Goal: Task Accomplishment & Management: Manage account settings

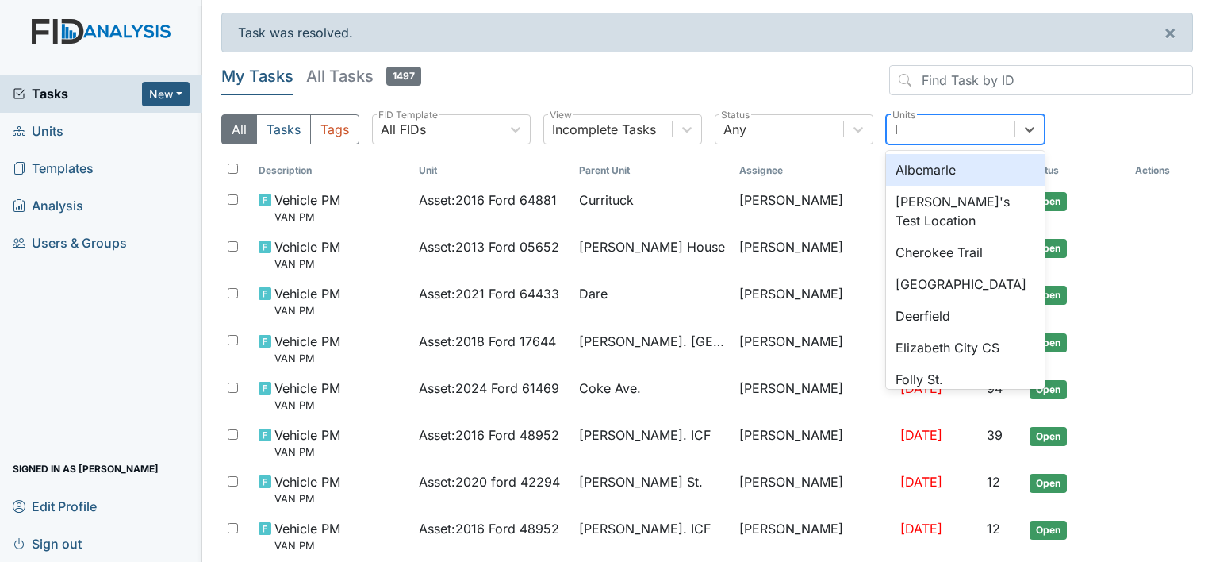
type input "lu"
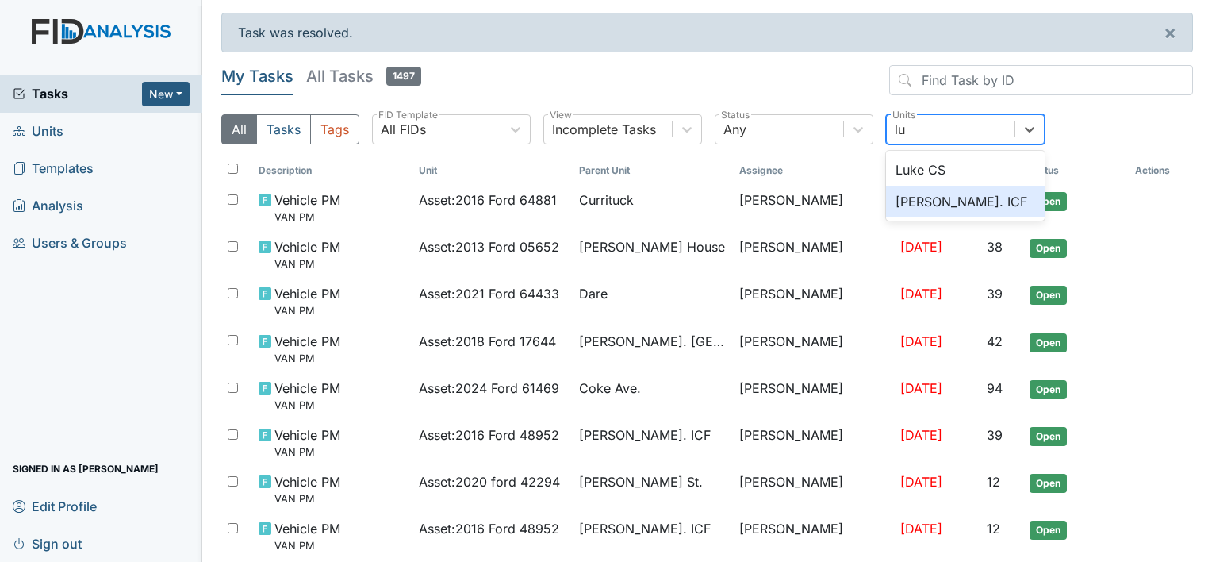
click at [933, 196] on div "[PERSON_NAME]. ICF" at bounding box center [965, 202] width 159 height 32
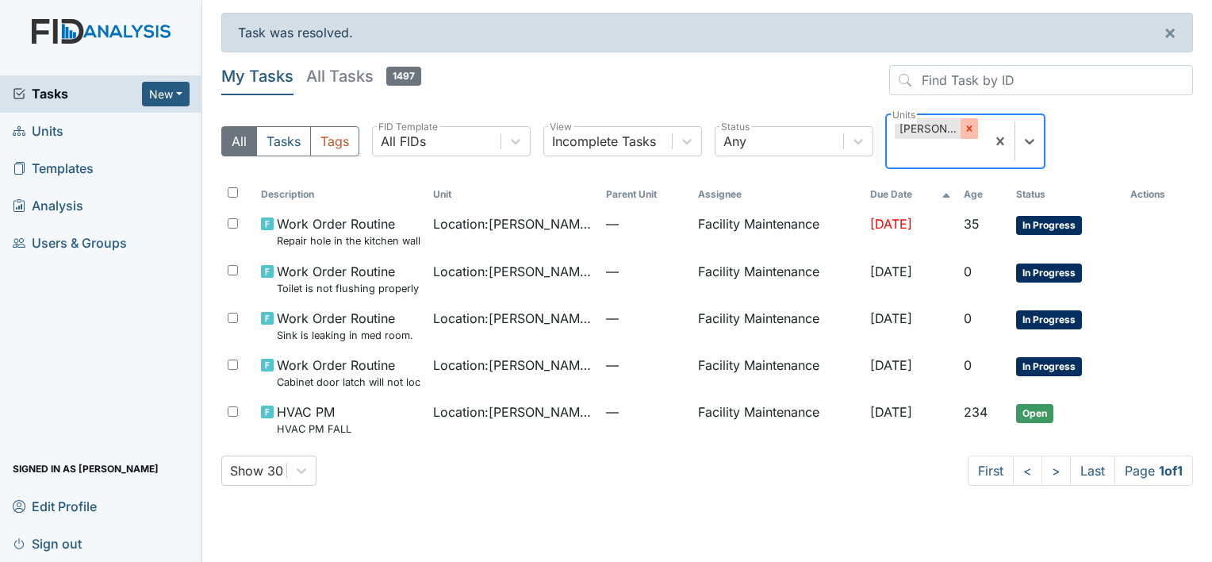
click at [969, 124] on icon at bounding box center [969, 128] width 11 height 11
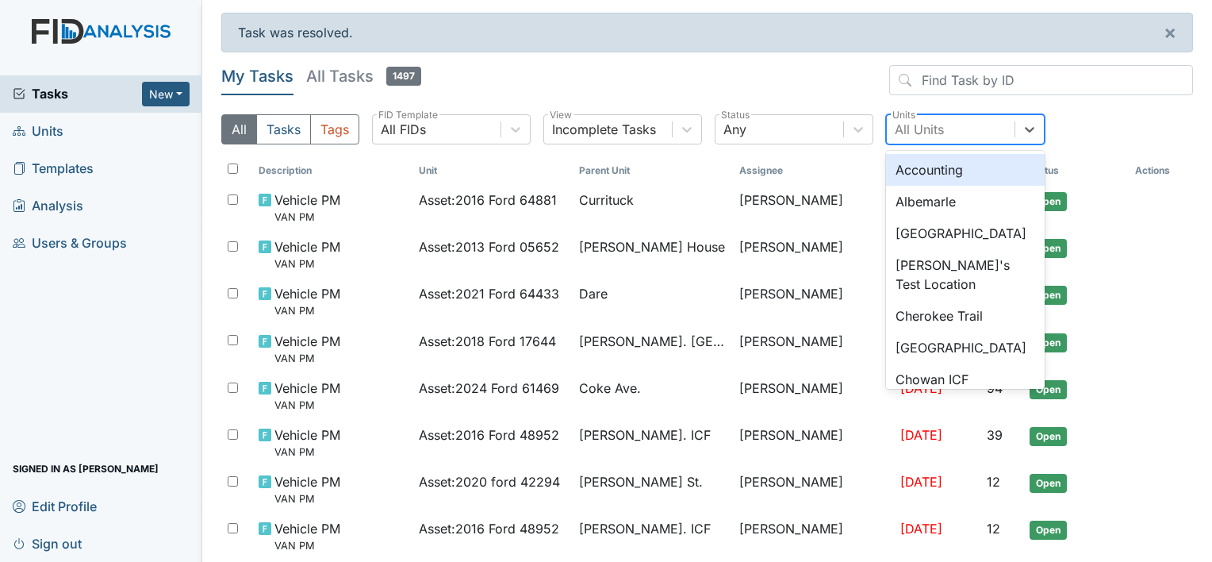
click at [933, 129] on div "All Units" at bounding box center [919, 129] width 49 height 19
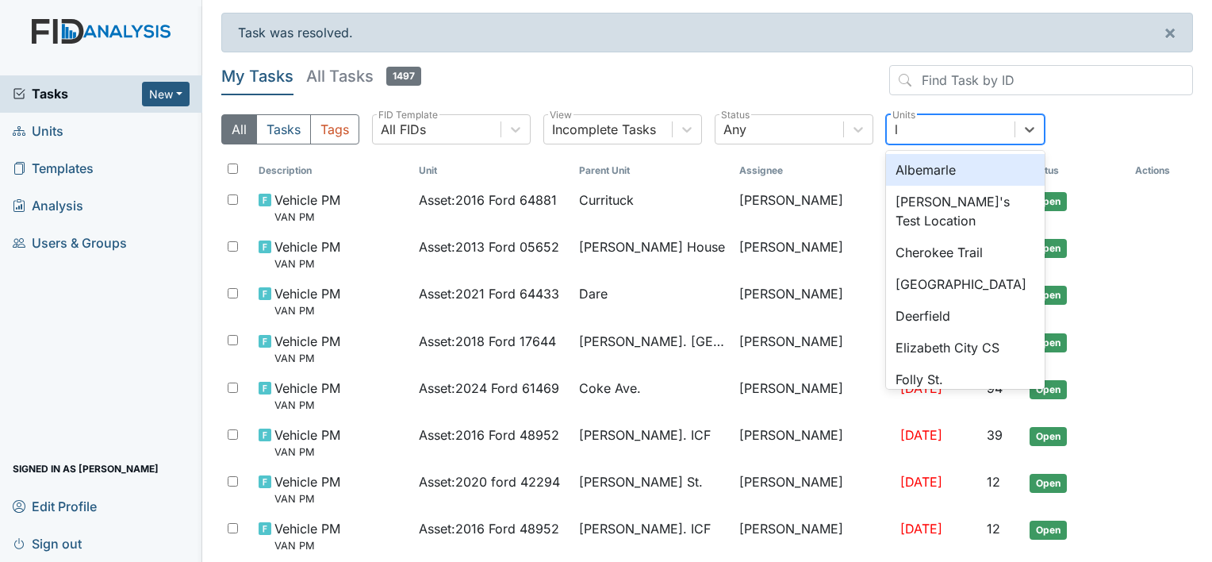
type input "lu"
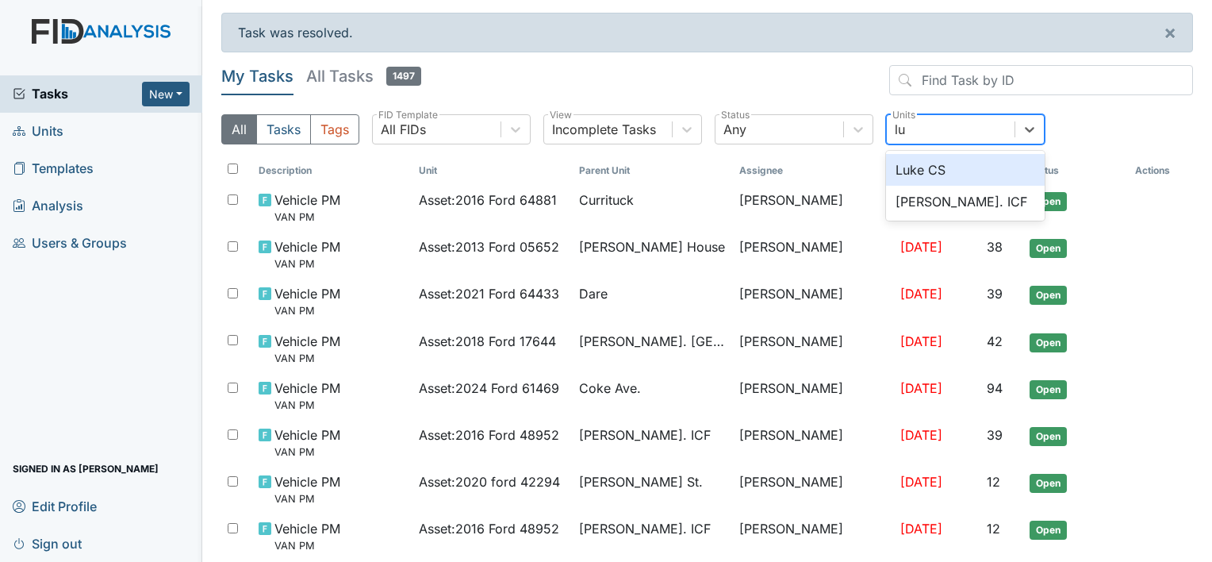
click at [909, 163] on div "Luke CS" at bounding box center [965, 170] width 159 height 32
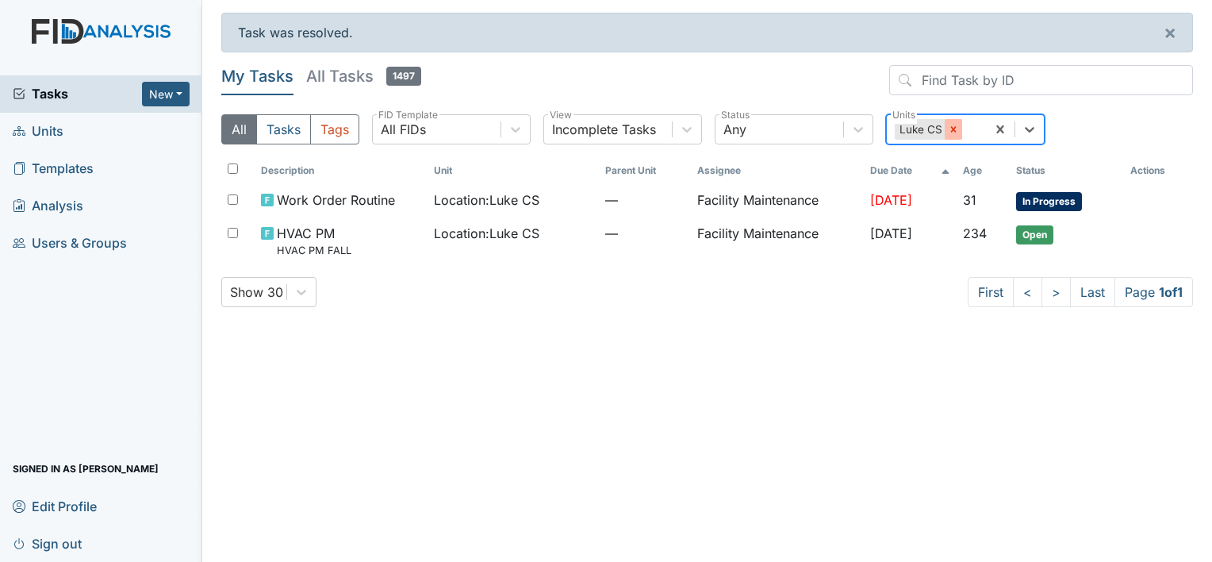
click at [949, 127] on icon at bounding box center [953, 129] width 11 height 11
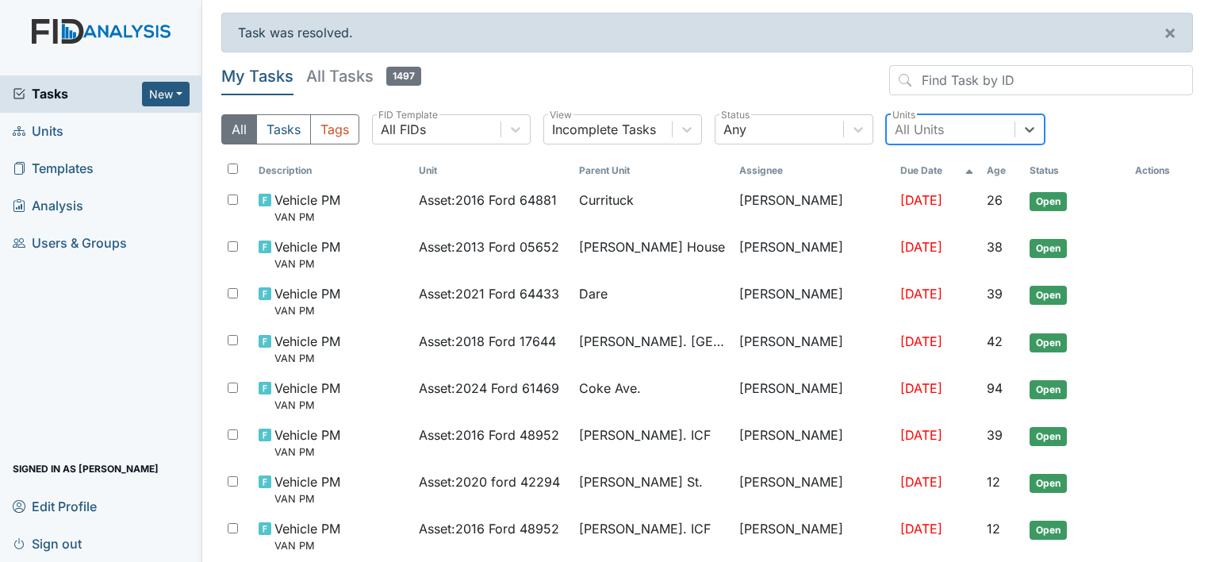
click at [954, 129] on div "All Units" at bounding box center [951, 129] width 128 height 29
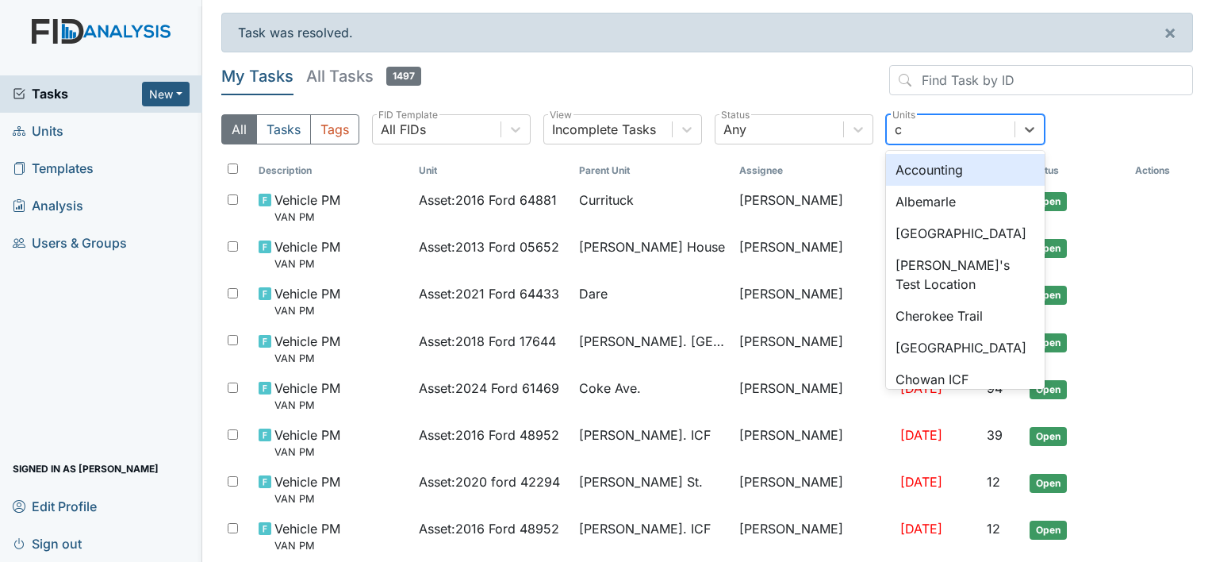
type input "co"
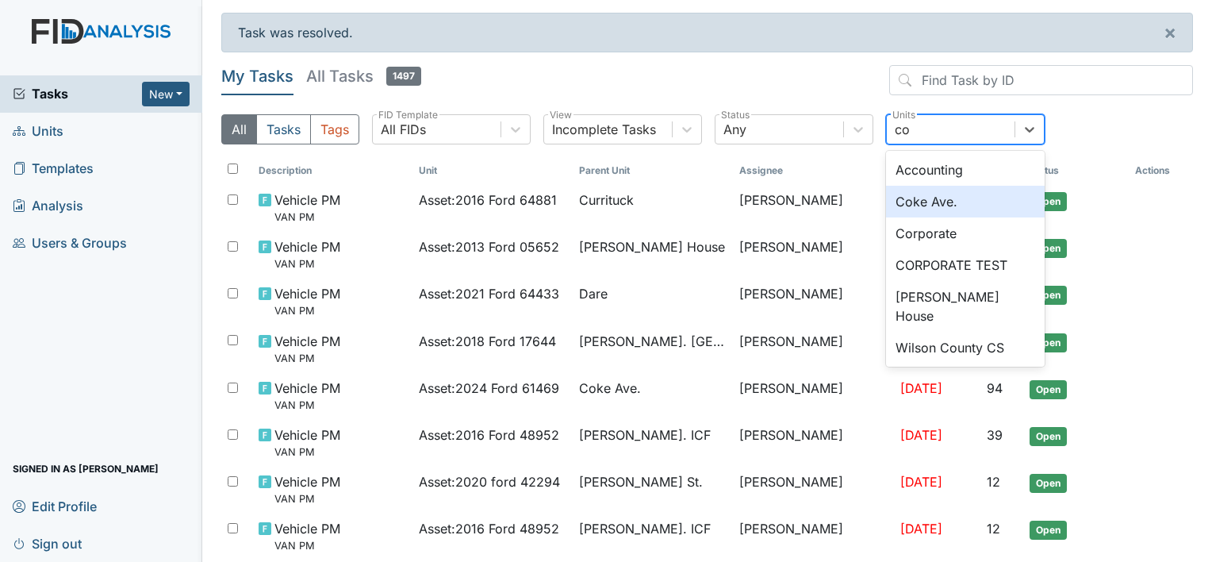
click at [926, 199] on div "Coke Ave." at bounding box center [965, 202] width 159 height 32
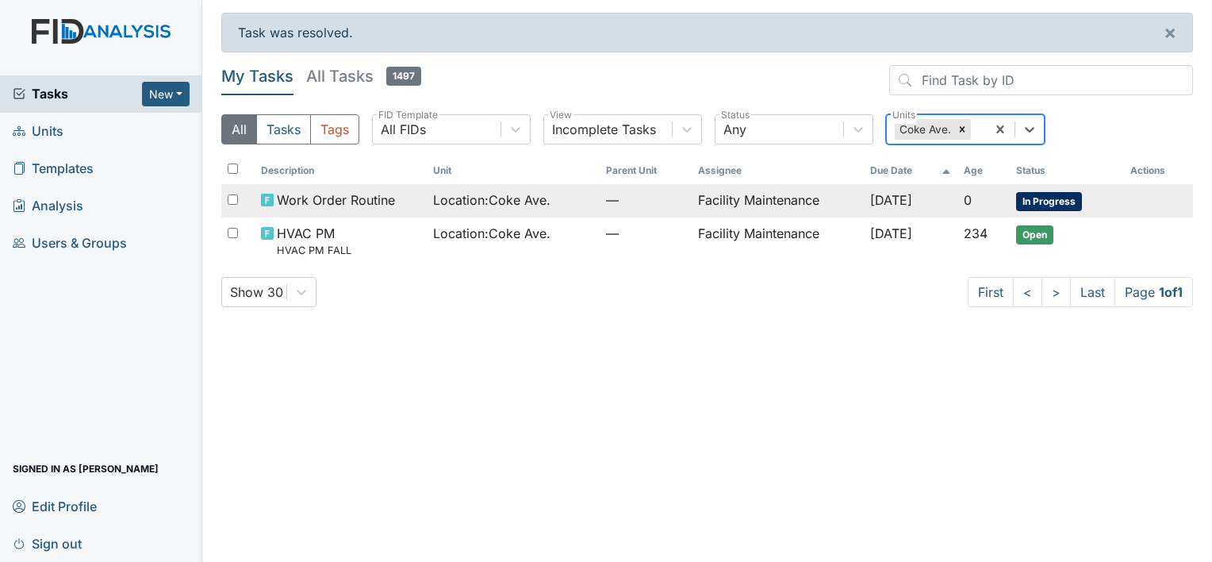
click at [774, 196] on td "Facility Maintenance" at bounding box center [778, 200] width 173 height 33
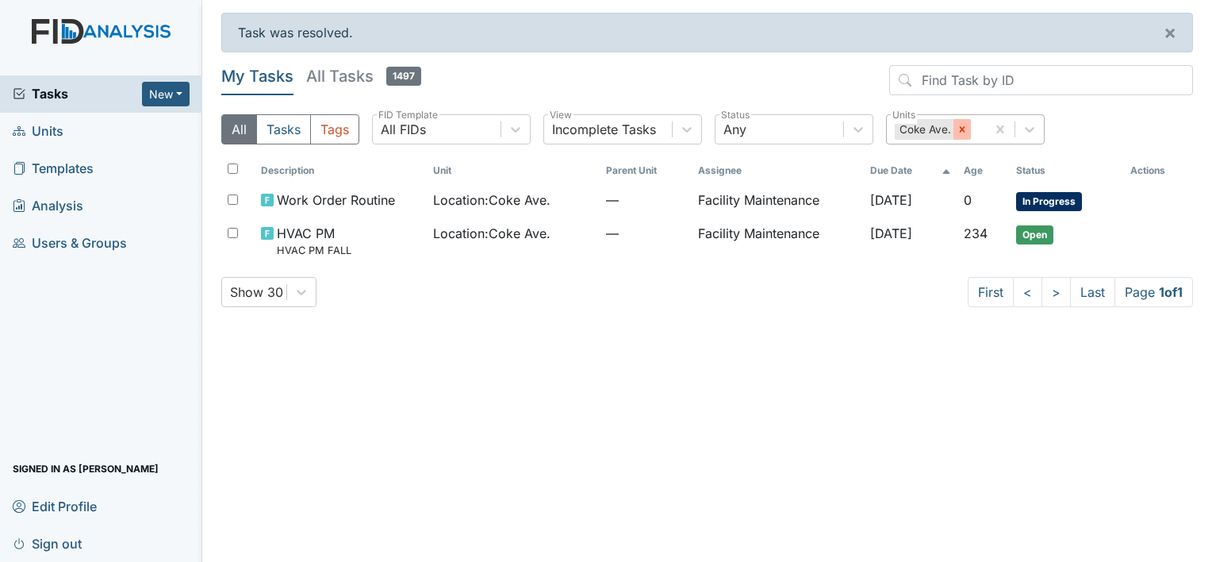
click at [959, 126] on icon at bounding box center [962, 129] width 6 height 6
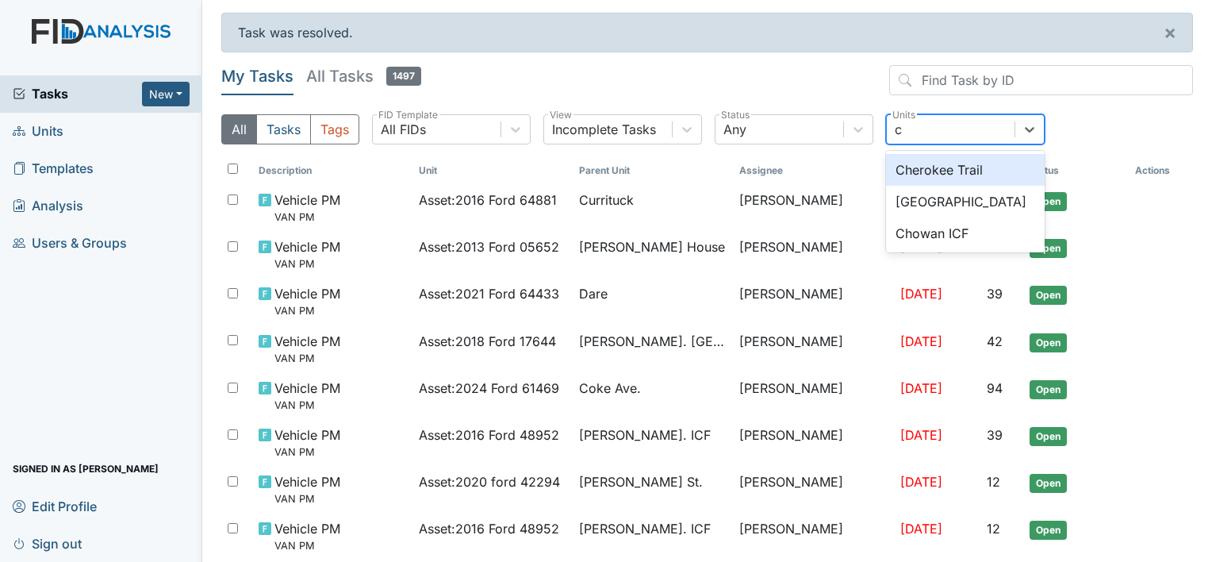
type input "ch"
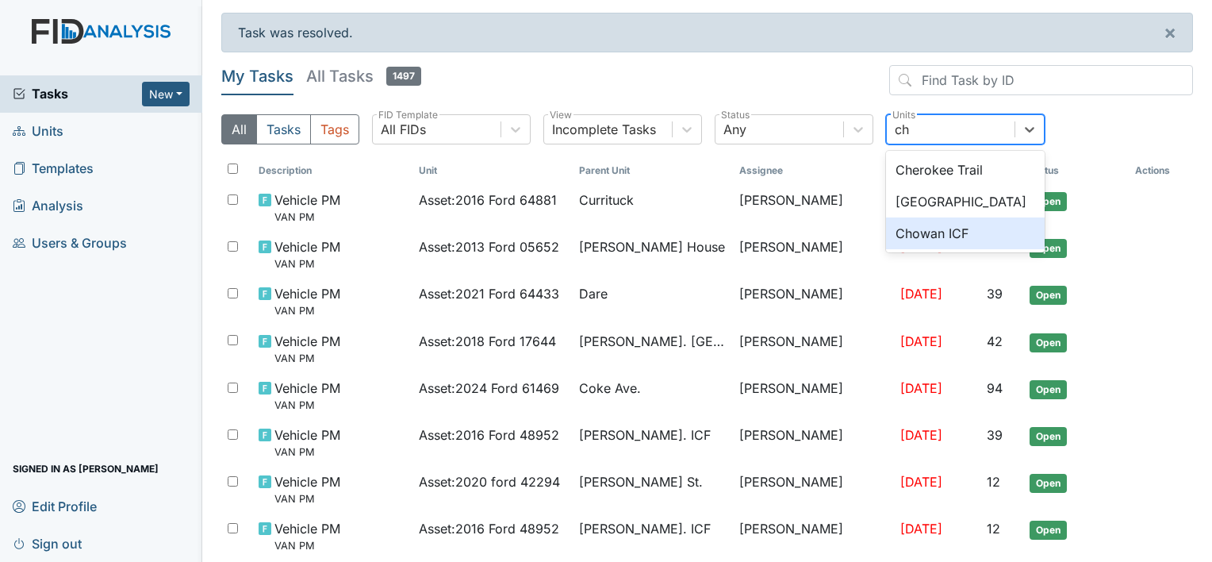
click at [935, 233] on div "Chowan ICF" at bounding box center [965, 233] width 159 height 32
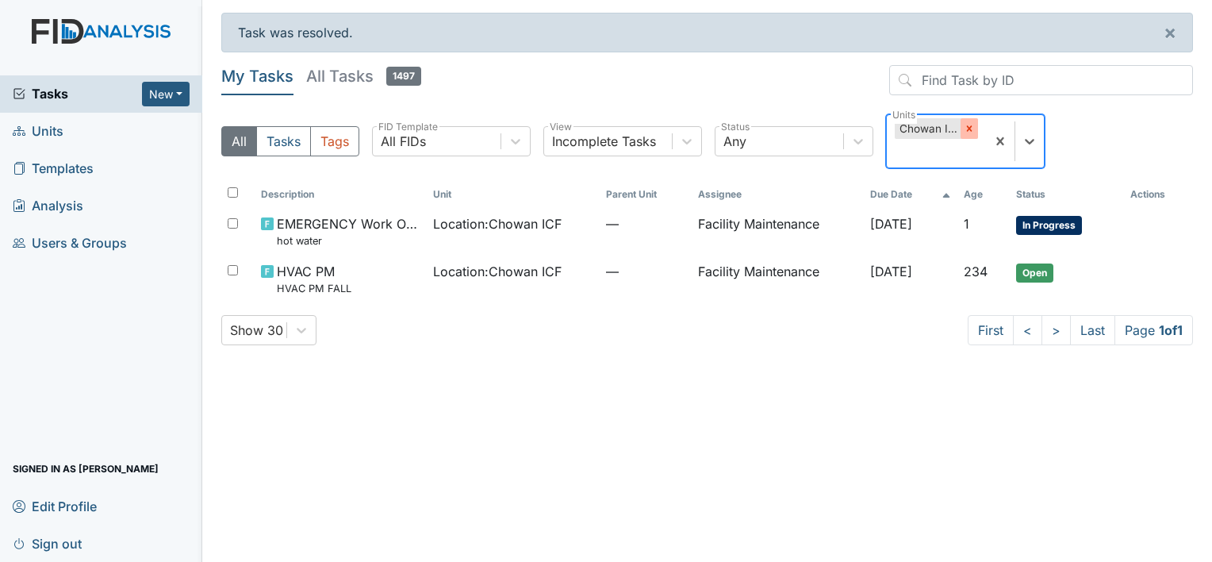
click at [969, 133] on icon at bounding box center [969, 128] width 11 height 11
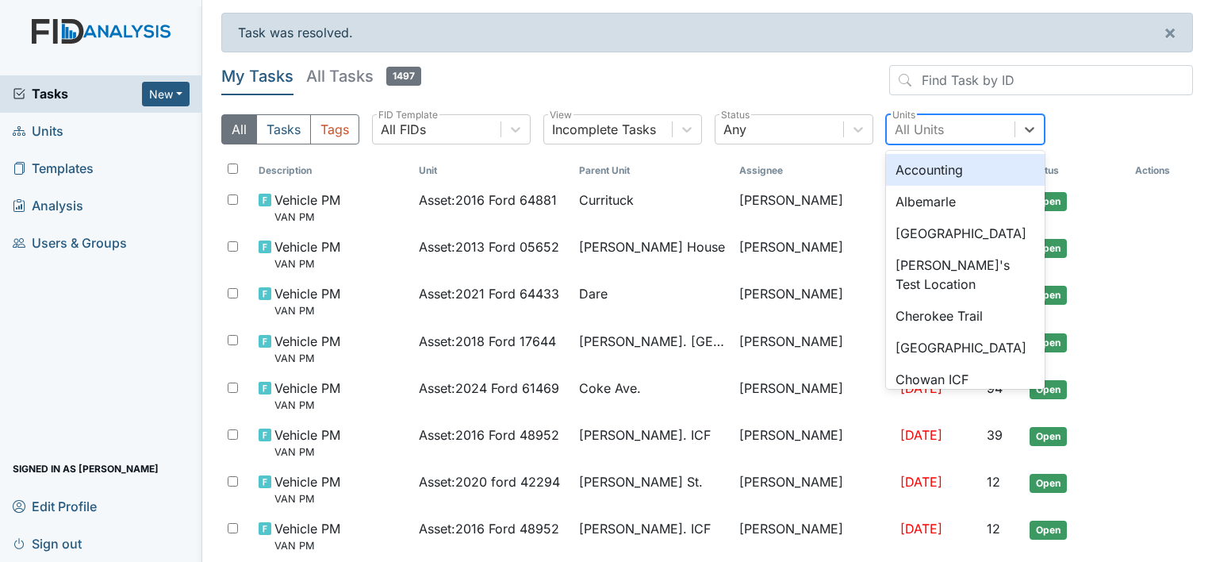
click at [955, 126] on div "All Units" at bounding box center [951, 129] width 128 height 29
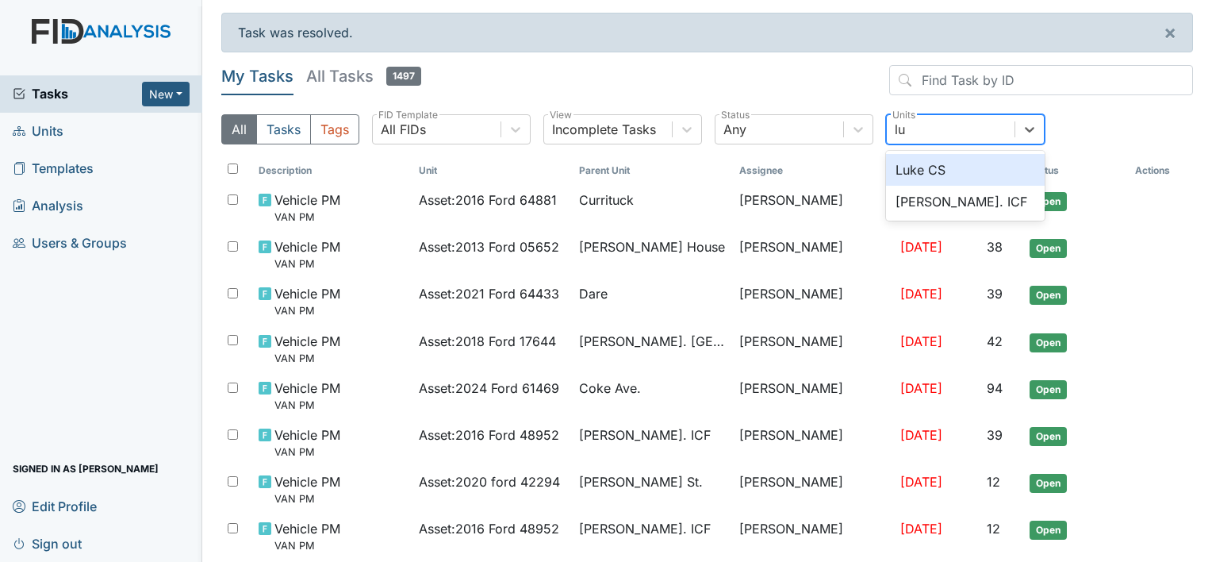
type input "luk"
click at [962, 200] on div "[PERSON_NAME]. ICF" at bounding box center [965, 202] width 159 height 32
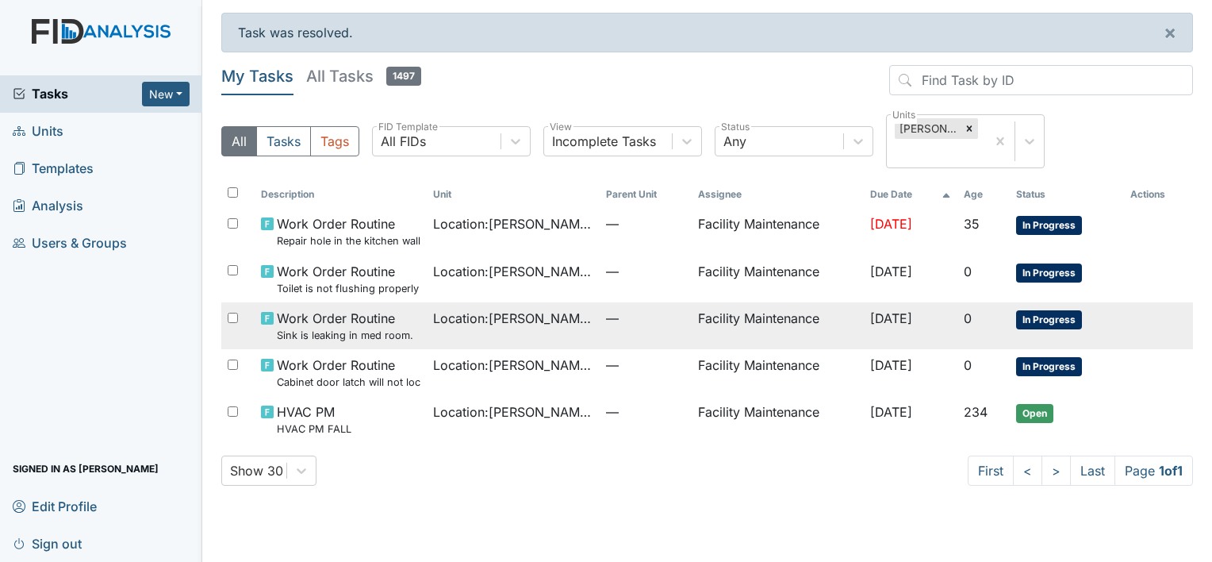
click at [396, 329] on small "Sink is leaking in med room." at bounding box center [345, 335] width 136 height 15
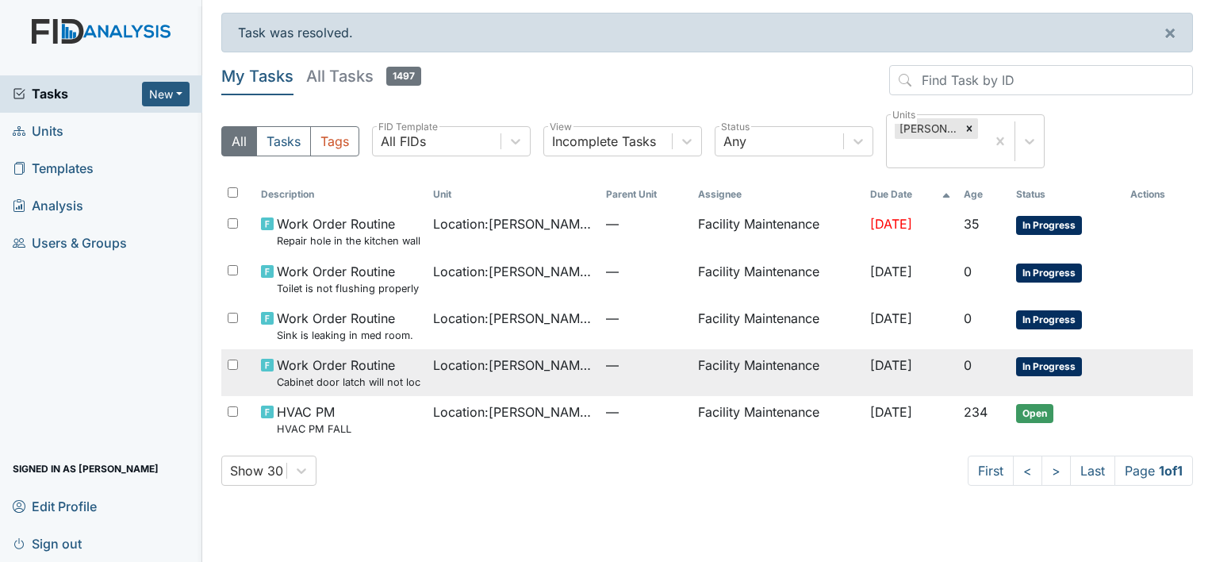
click at [355, 367] on span "Work Order Routine Cabinet door latch will not lock." at bounding box center [349, 372] width 144 height 34
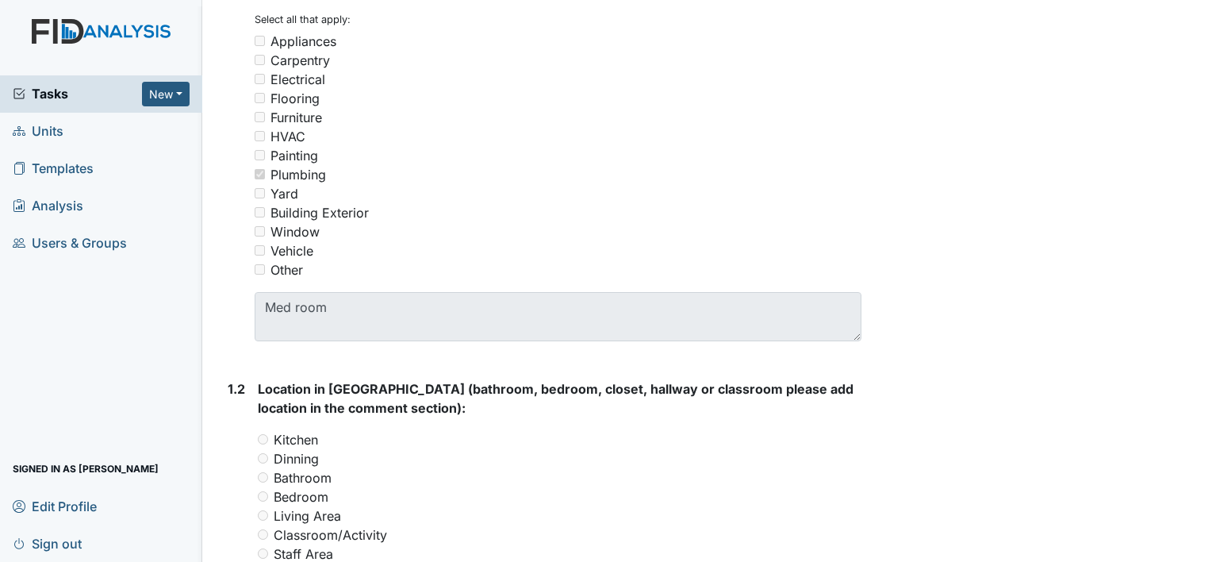
scroll to position [444, 0]
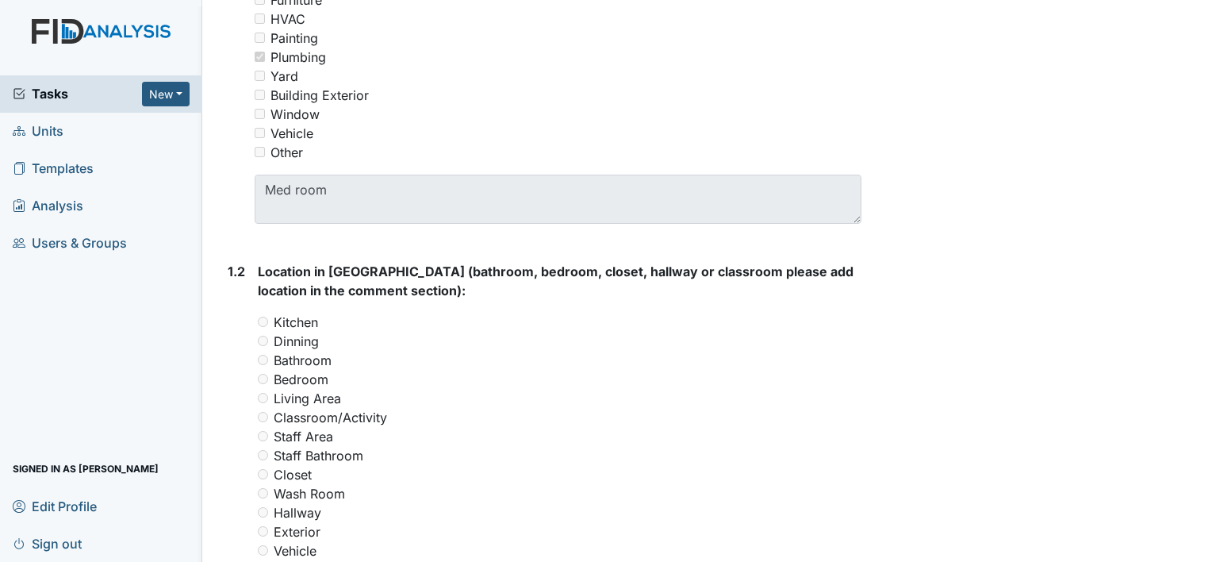
click at [1198, 8] on main "Form: Work Order Routine ID: #00011644 In Progress Autosaving... Sink is leakin…" at bounding box center [707, 281] width 1010 height 562
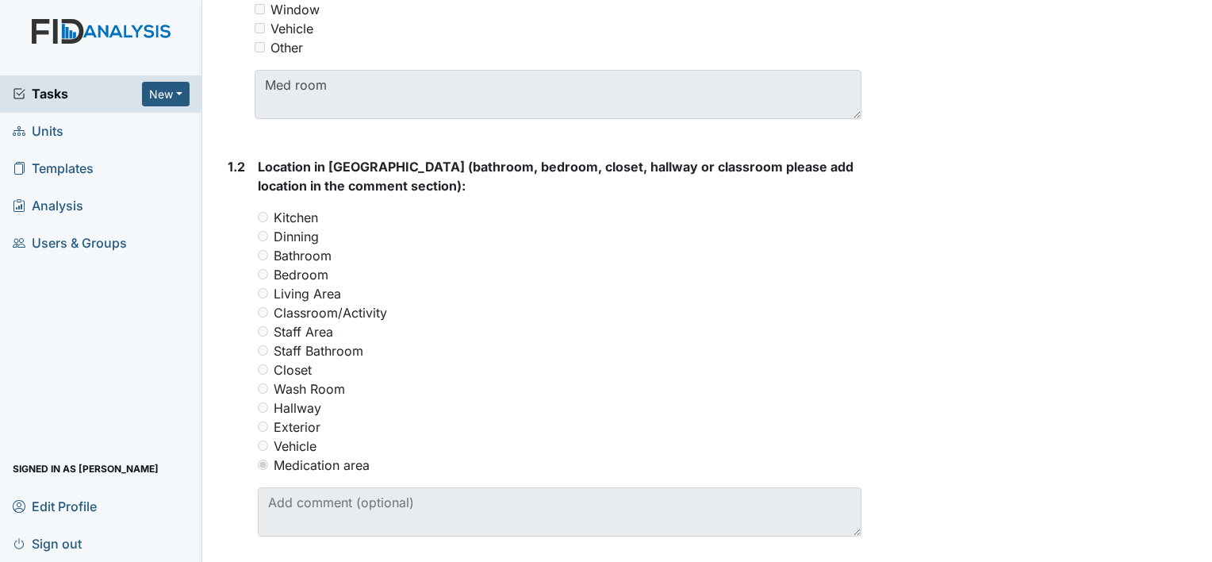
scroll to position [613, 0]
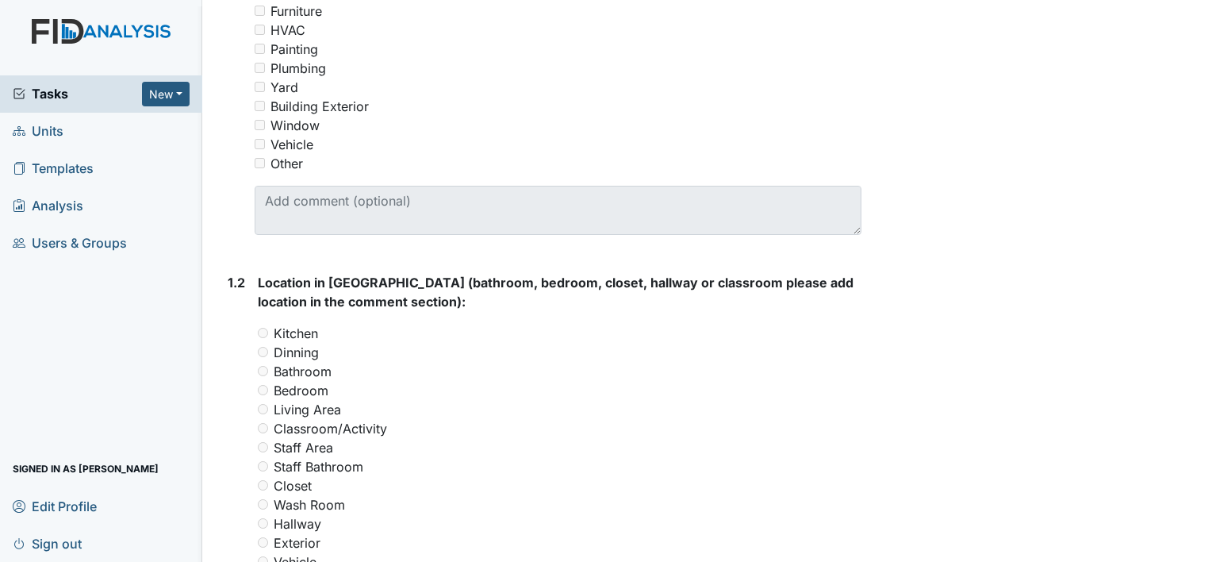
scroll to position [508, 0]
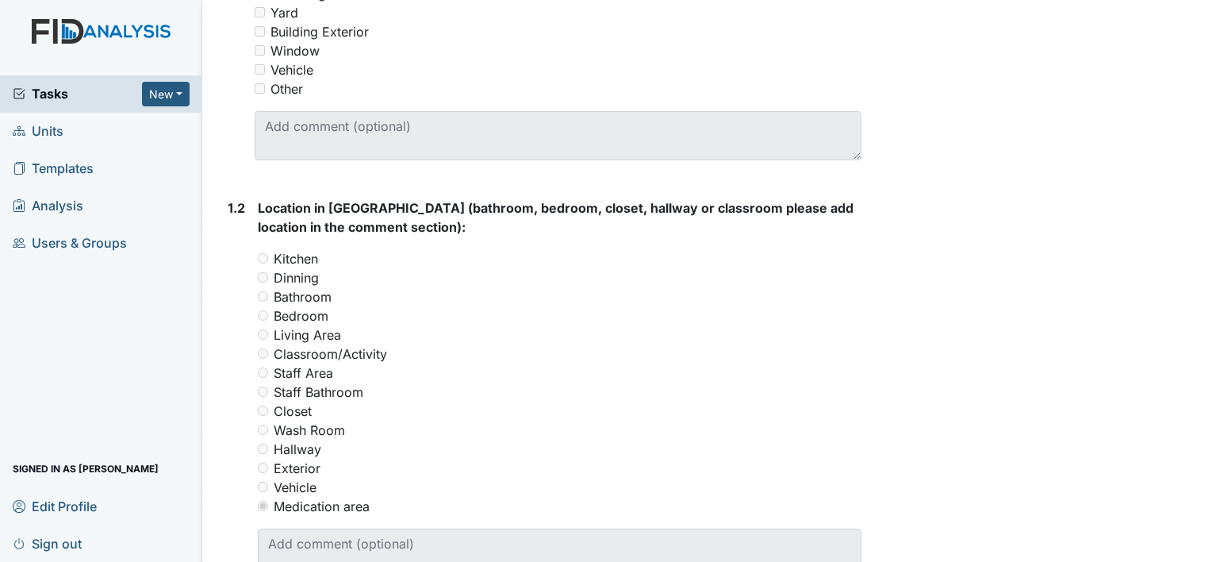
click at [1197, 553] on main "Form: Work Order Routine ID: #00011646 In Progress Autosaving... Cabinet door l…" at bounding box center [707, 281] width 1010 height 562
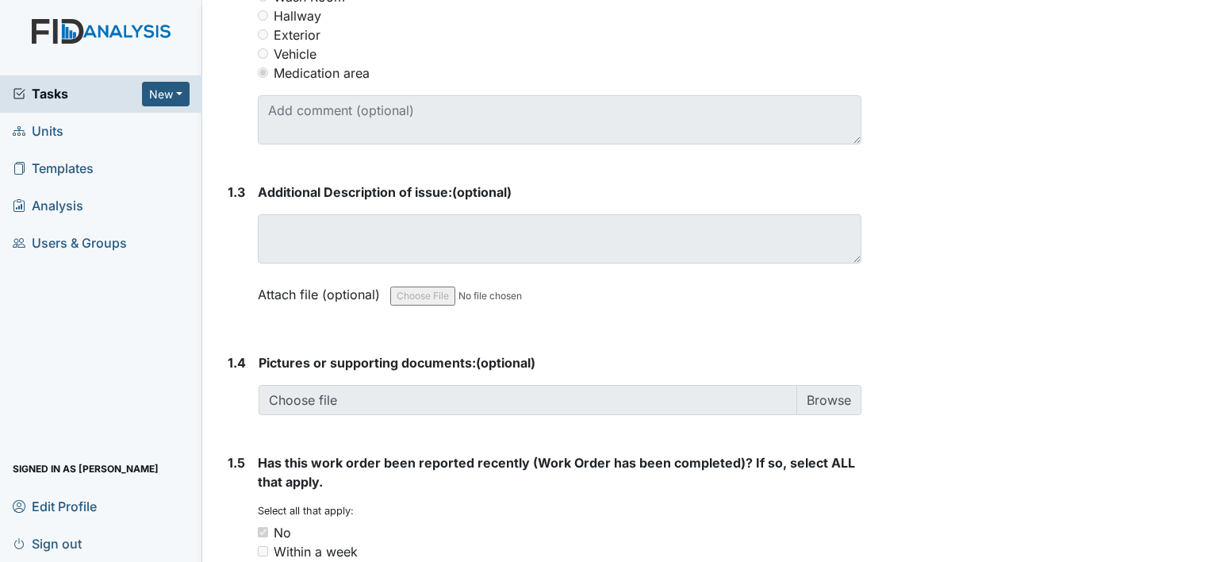
scroll to position [1079, 0]
